Goal: Find specific page/section: Find specific page/section

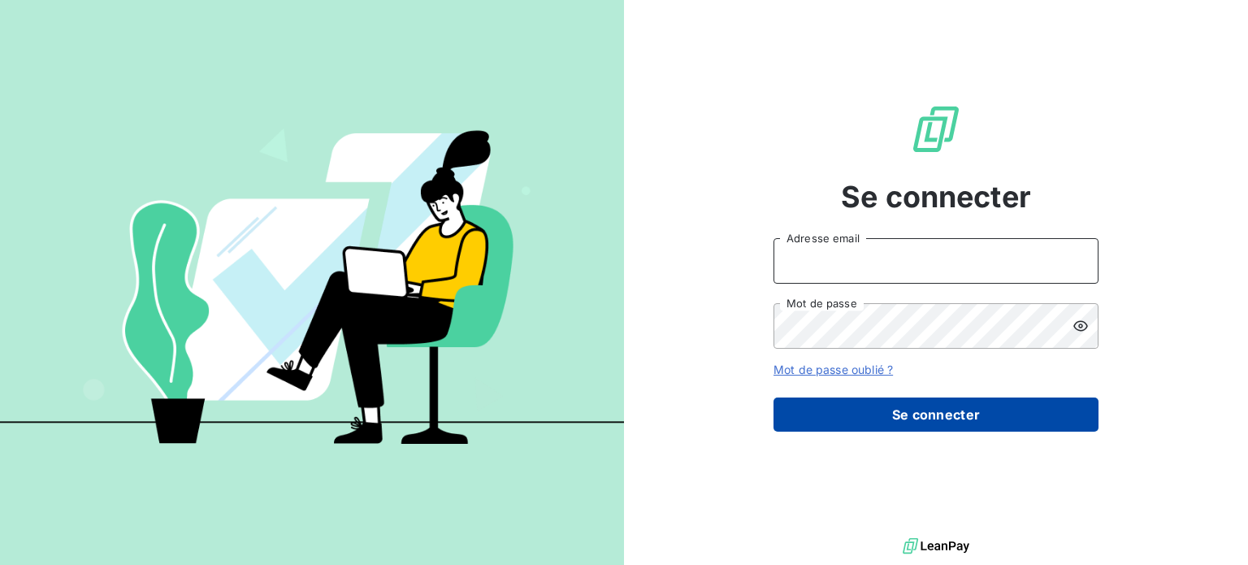
type input "[EMAIL_ADDRESS][DOMAIN_NAME]"
click at [913, 412] on button "Se connecter" at bounding box center [935, 414] width 325 height 34
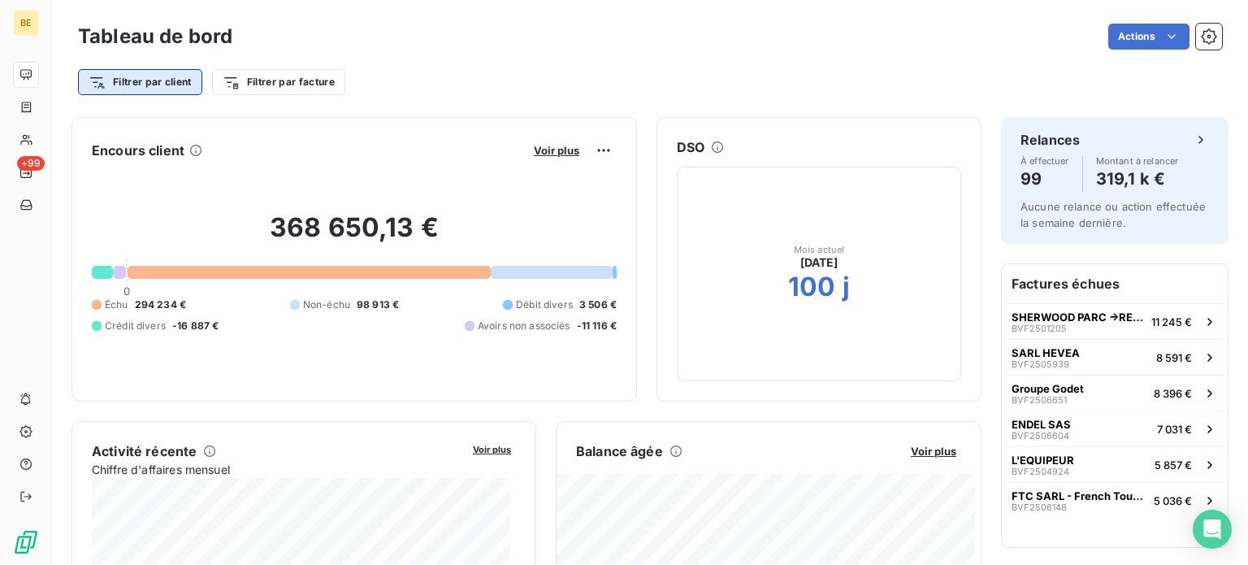
click at [123, 81] on html "BE +99 Tableau de bord Actions Filtrer par client Filtrer par facture Encours c…" at bounding box center [624, 282] width 1248 height 565
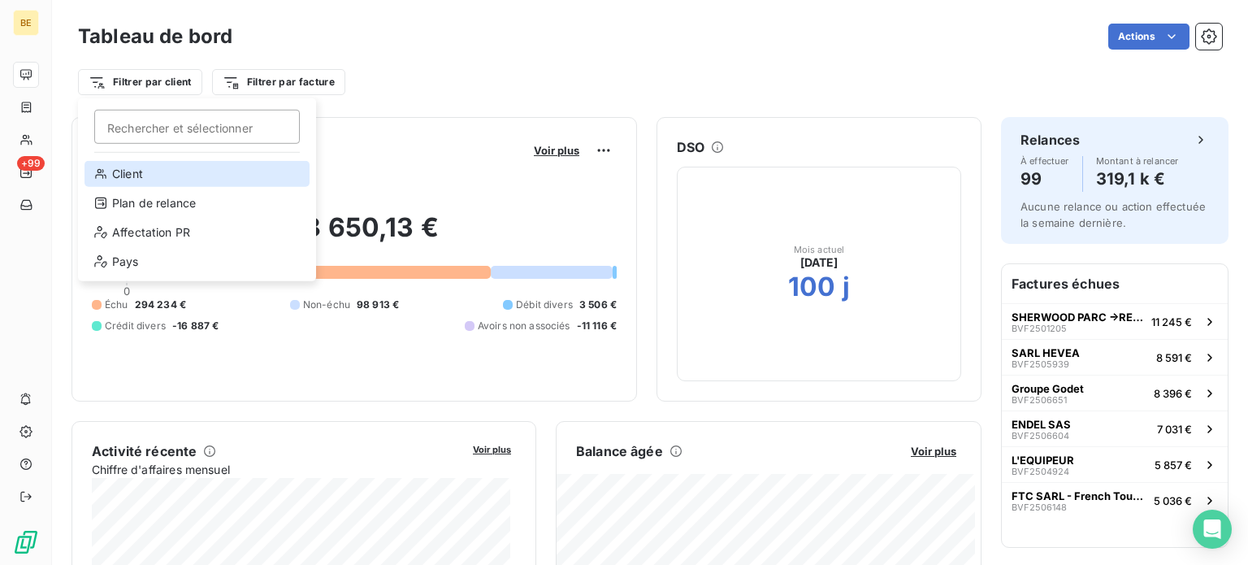
click at [152, 169] on div "Client" at bounding box center [196, 174] width 225 height 26
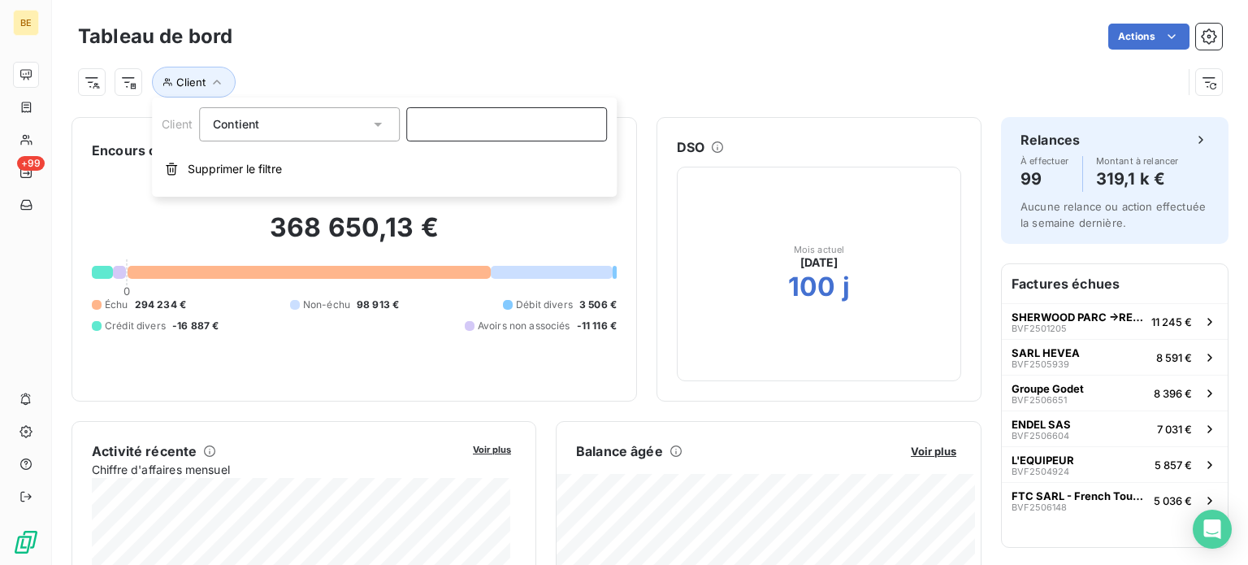
click at [461, 123] on input at bounding box center [506, 124] width 201 height 34
type input "p"
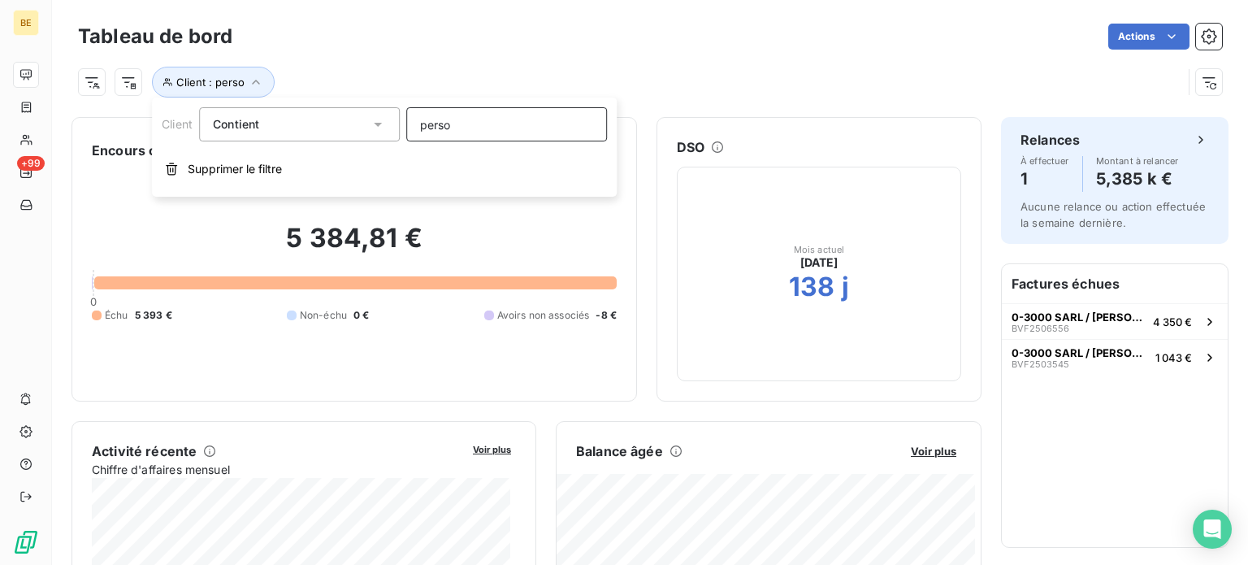
type input "person"
click at [680, 50] on div "Tableau de bord Actions" at bounding box center [650, 36] width 1144 height 34
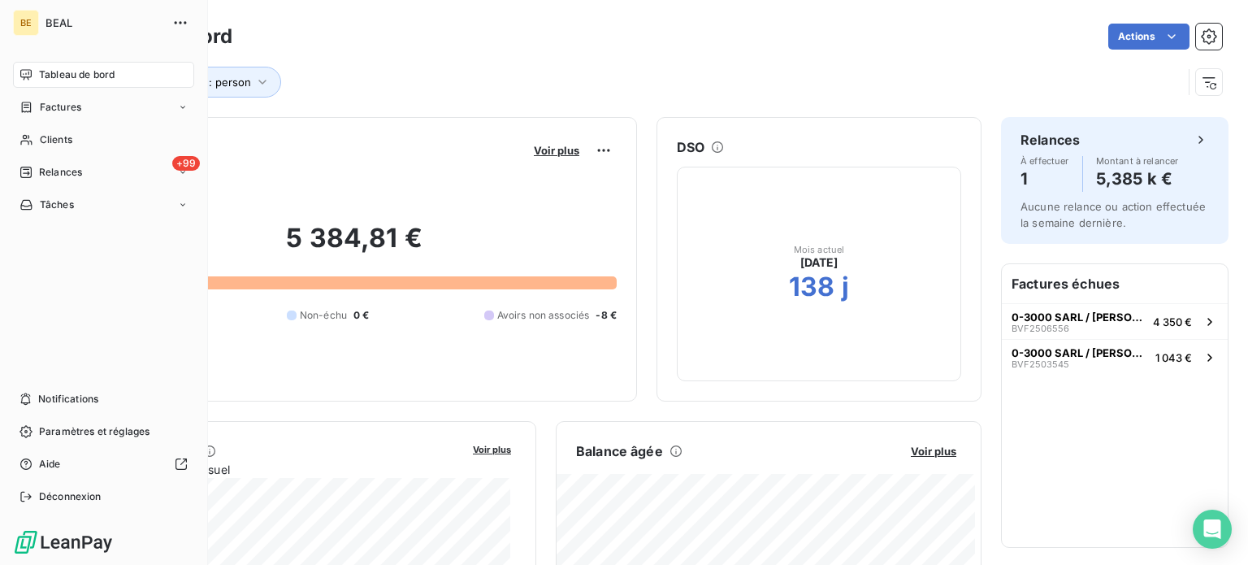
click at [54, 76] on span "Tableau de bord" at bounding box center [77, 74] width 76 height 15
click at [68, 70] on span "Tableau de bord" at bounding box center [77, 74] width 76 height 15
click at [50, 20] on span "BEAL" at bounding box center [103, 22] width 117 height 13
click at [181, 26] on icon "button" at bounding box center [180, 23] width 16 height 16
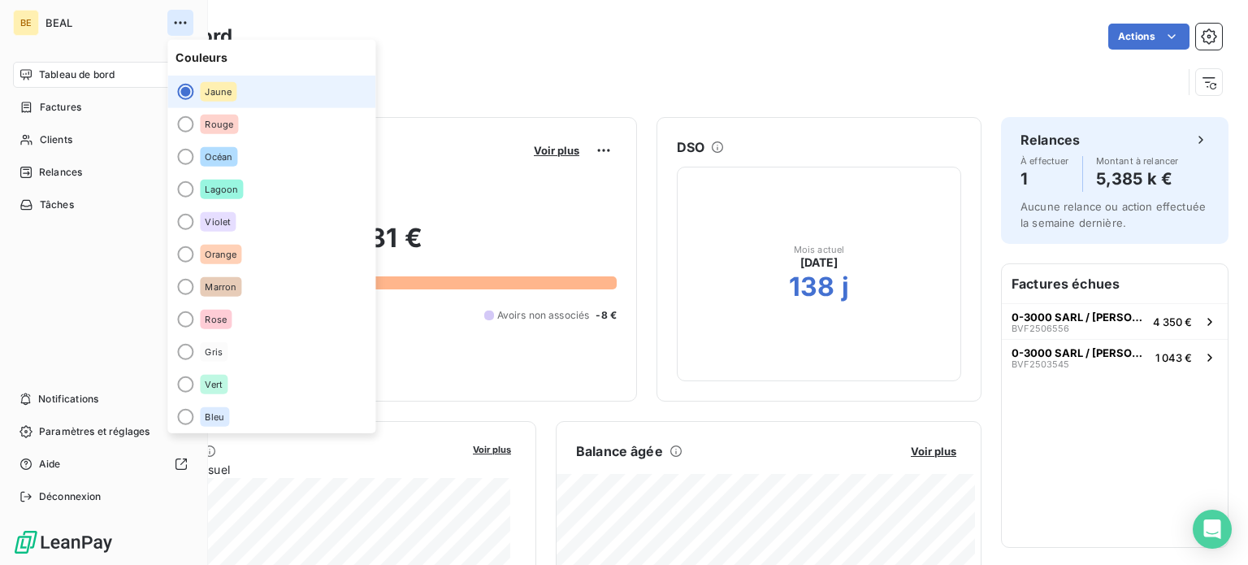
click at [181, 26] on icon "button" at bounding box center [180, 23] width 16 height 16
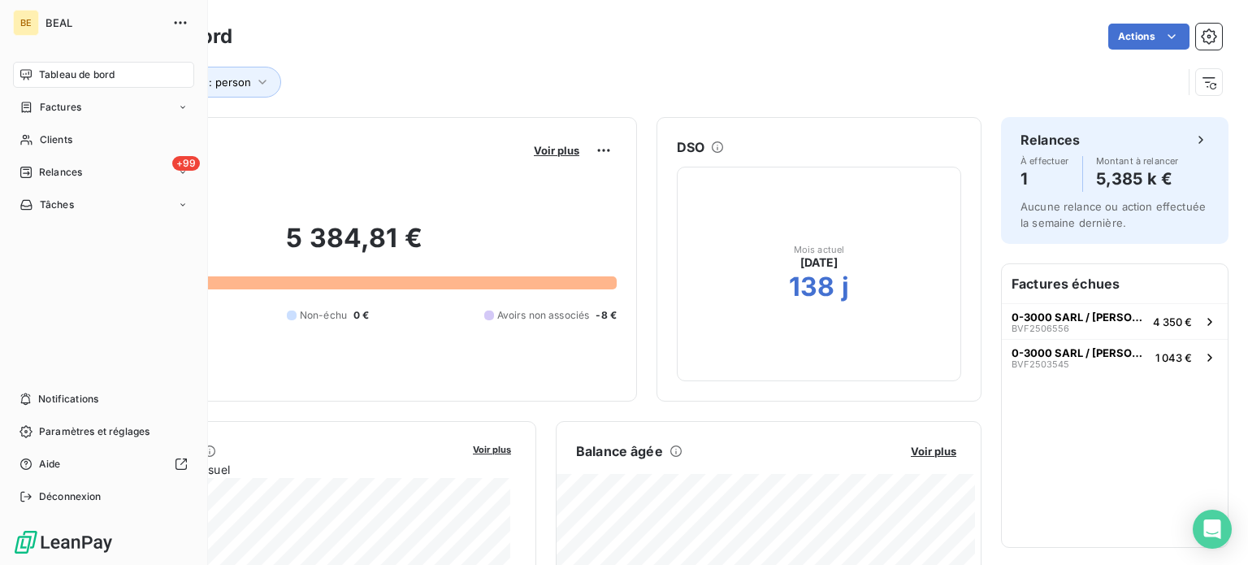
click at [84, 67] on div "Tableau de bord" at bounding box center [103, 75] width 181 height 26
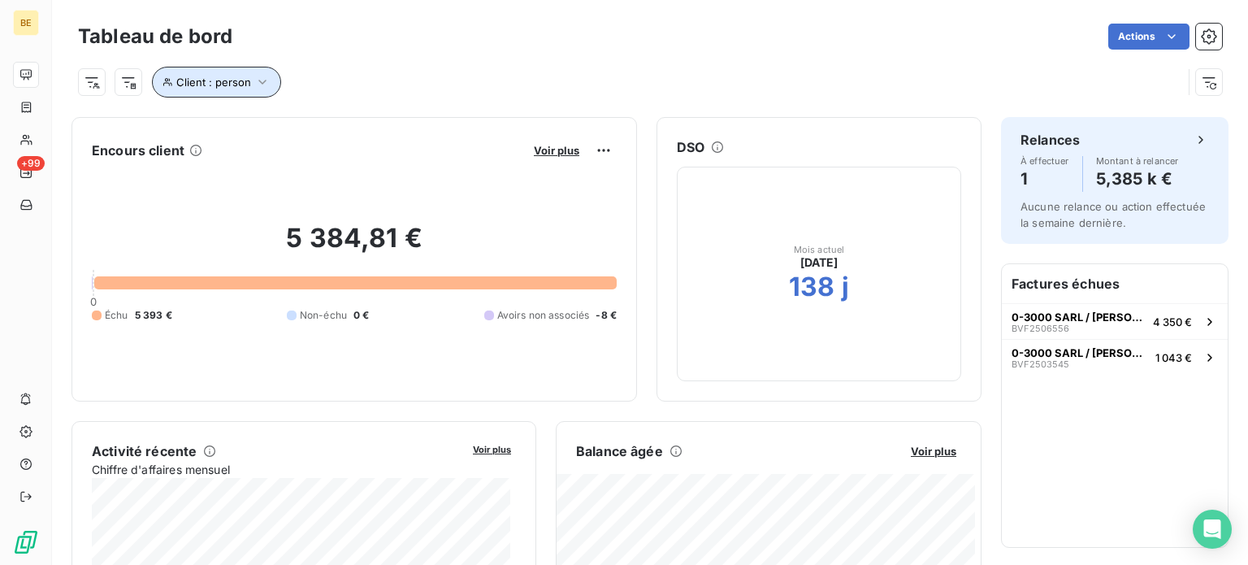
click at [266, 86] on icon "button" at bounding box center [262, 82] width 16 height 16
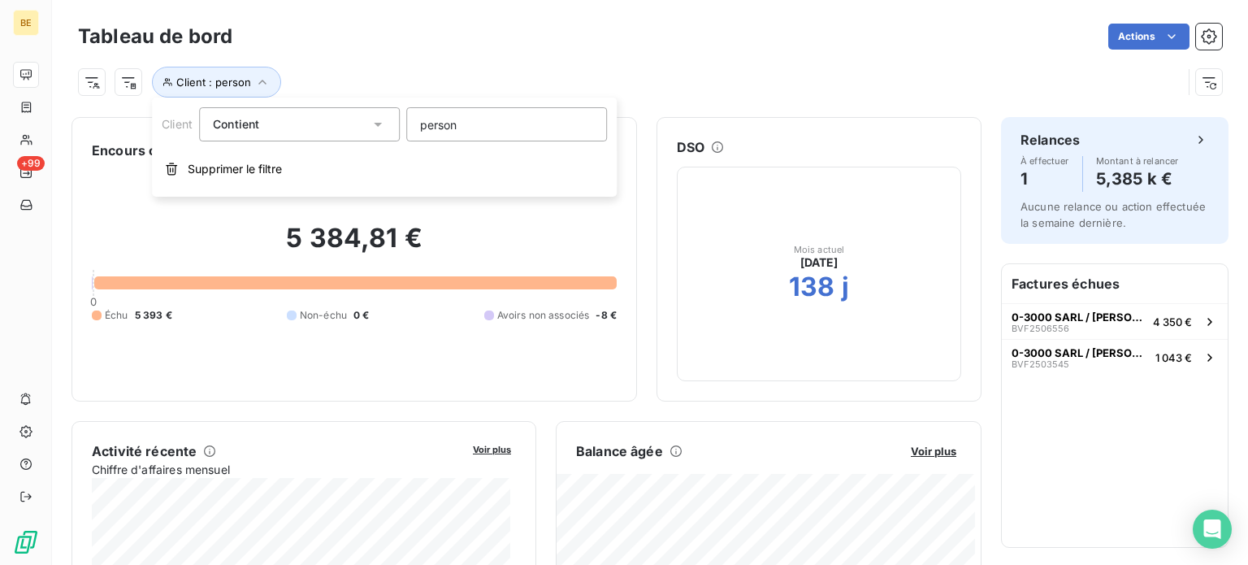
drag, startPoint x: 484, startPoint y: 126, endPoint x: 365, endPoint y: 116, distance: 119.8
click at [365, 116] on div "Client Contient like person" at bounding box center [384, 124] width 445 height 34
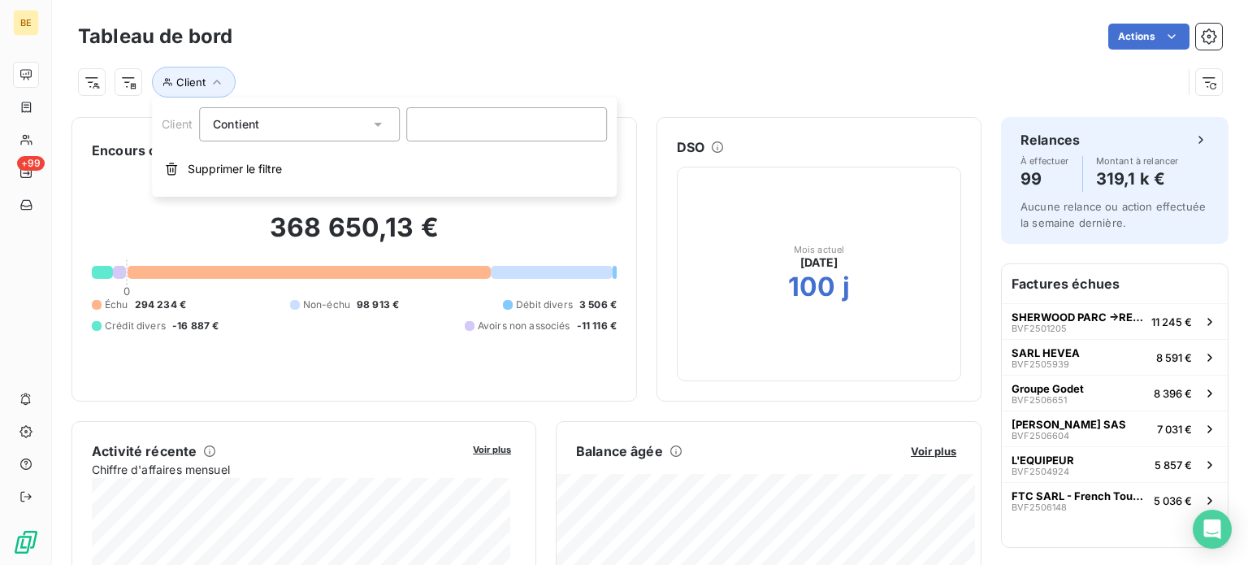
click at [613, 50] on div "Tableau de bord Actions" at bounding box center [650, 36] width 1144 height 34
click at [403, 274] on div at bounding box center [309, 272] width 362 height 13
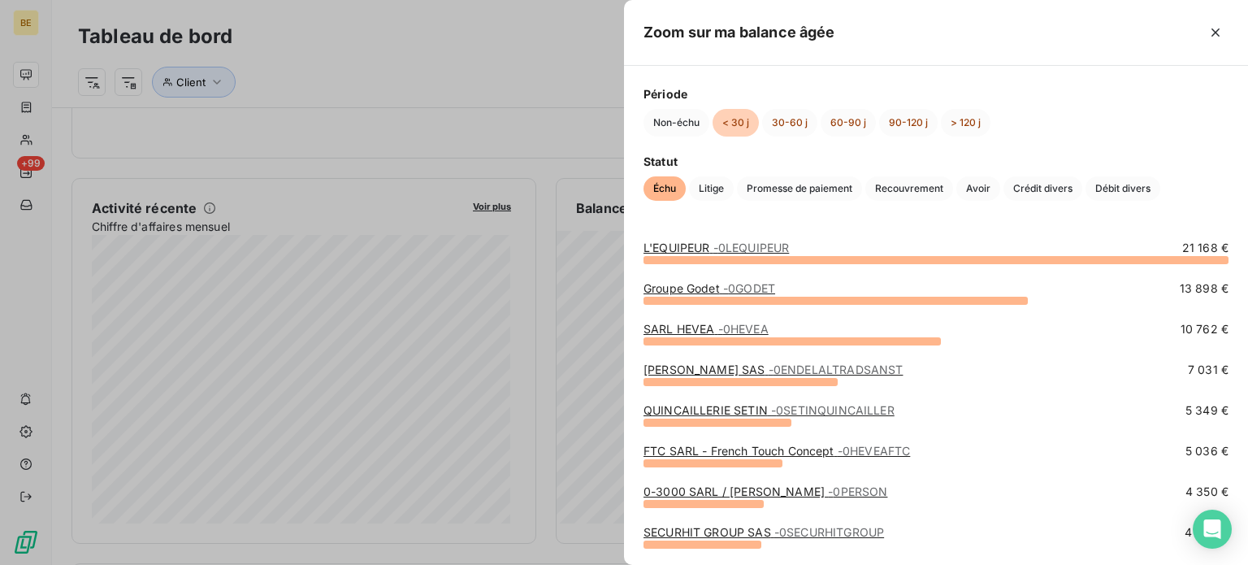
click at [1085, 106] on div "Période Non-échu < 30 j 30-60 j 60-90 j 90-120 j > 120 j" at bounding box center [935, 110] width 585 height 51
click at [786, 124] on button "30-60 j" at bounding box center [789, 123] width 55 height 28
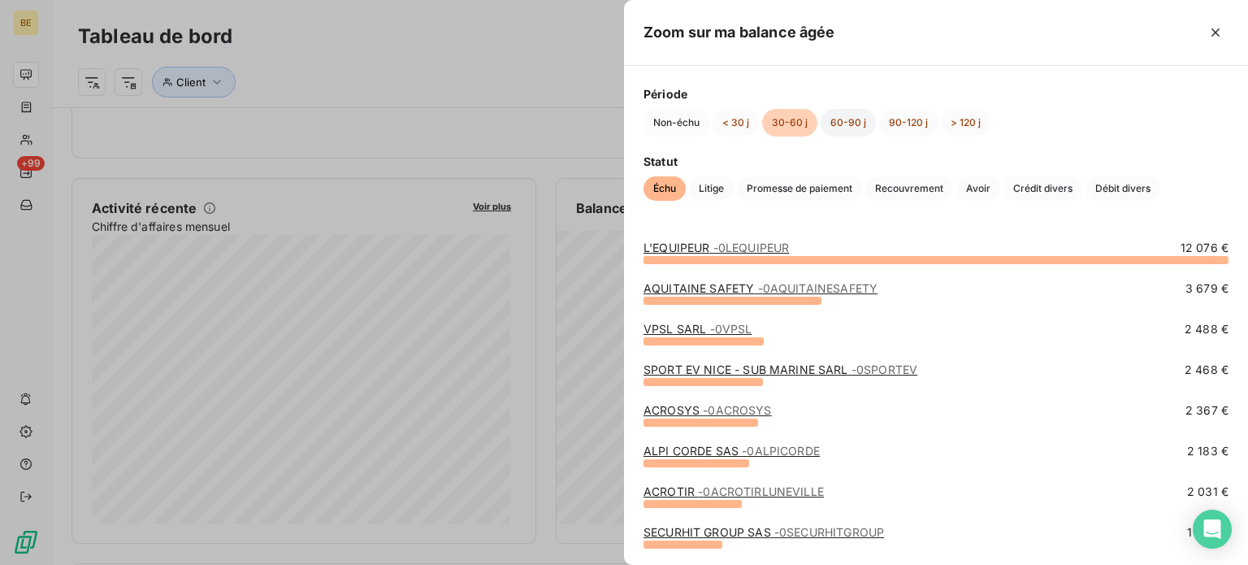
click at [855, 122] on button "60-90 j" at bounding box center [848, 123] width 55 height 28
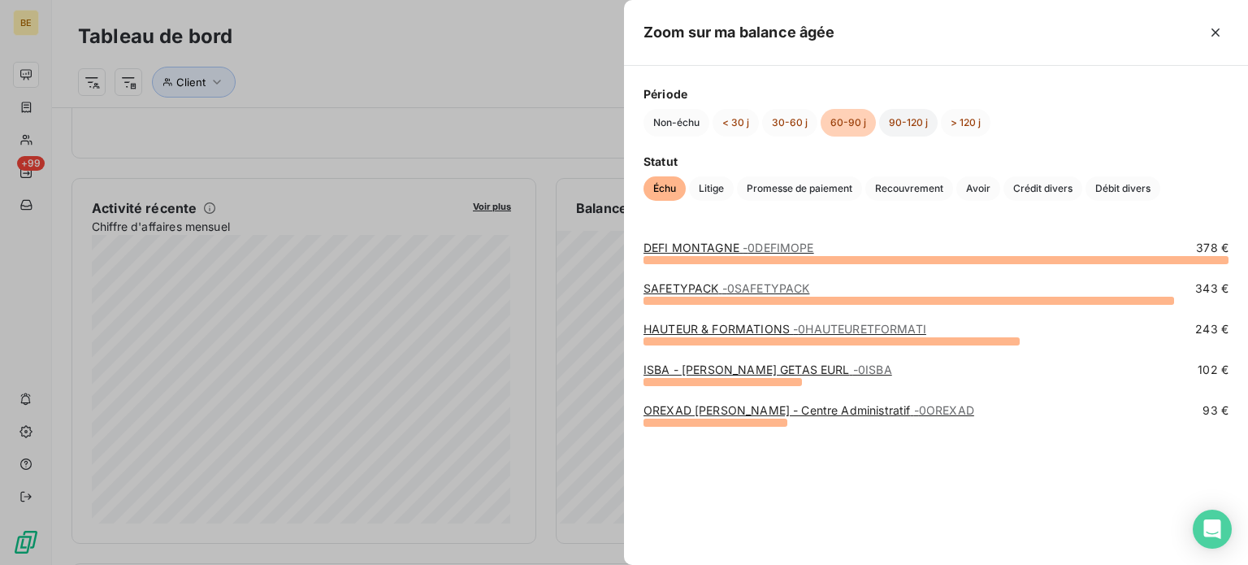
click at [902, 121] on button "90-120 j" at bounding box center [908, 123] width 58 height 28
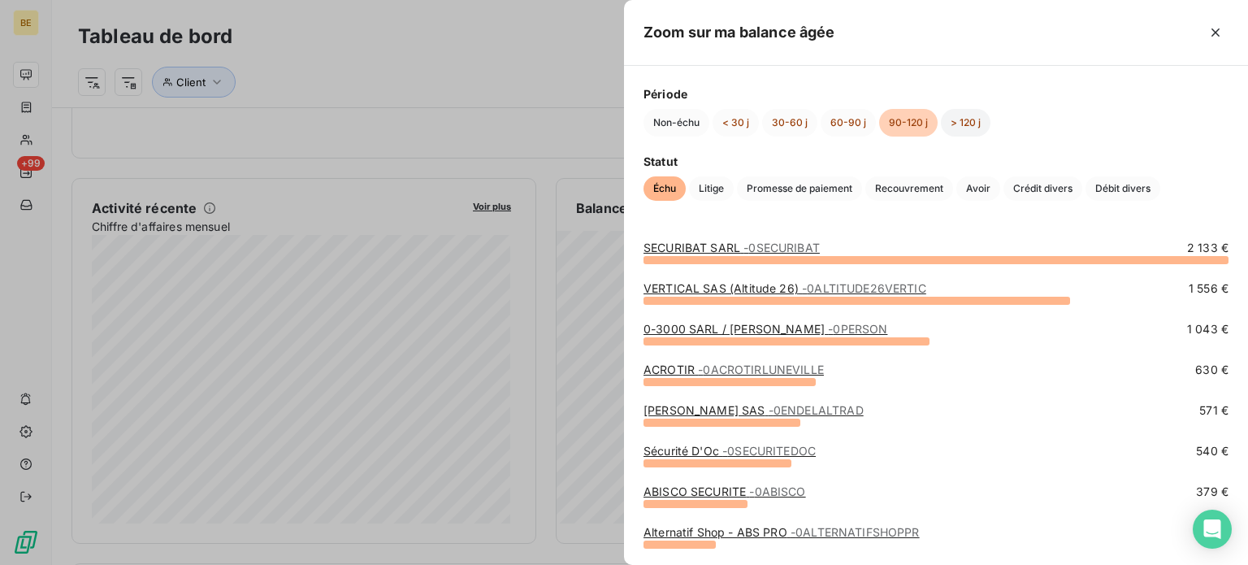
click at [966, 123] on button "> 120 j" at bounding box center [966, 123] width 50 height 28
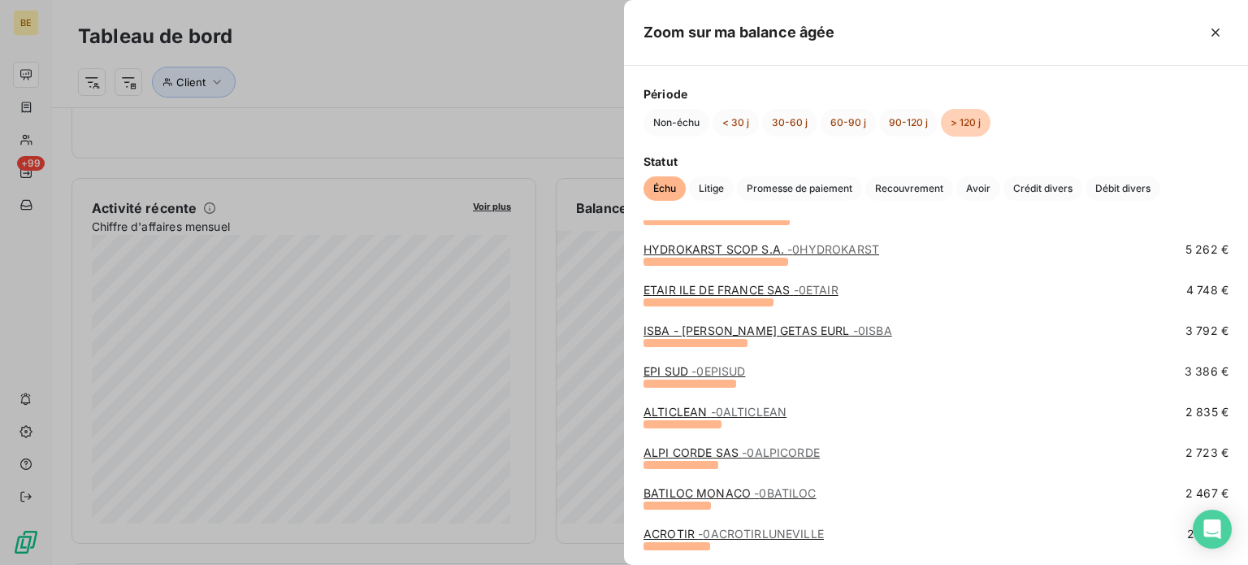
scroll to position [325, 0]
click at [506, 50] on div at bounding box center [624, 282] width 1248 height 565
